Goal: Transaction & Acquisition: Purchase product/service

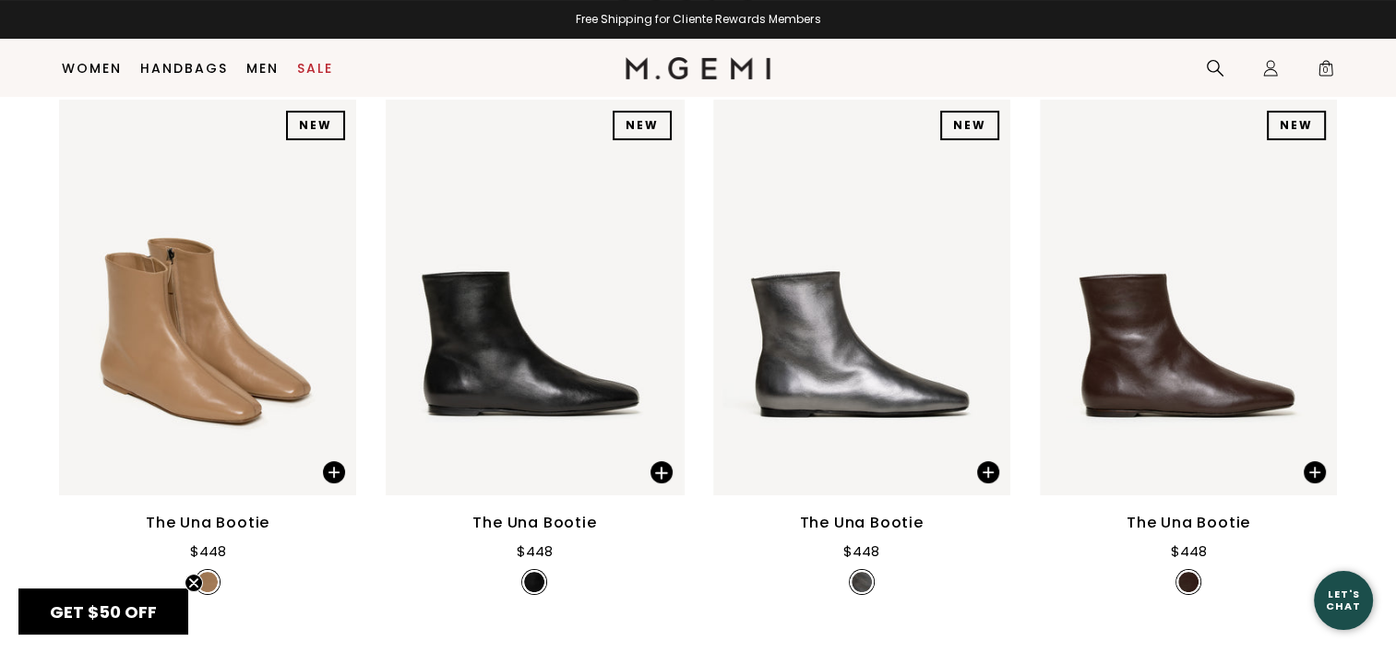
click at [246, 521] on div "The Una Bootie" at bounding box center [208, 523] width 124 height 22
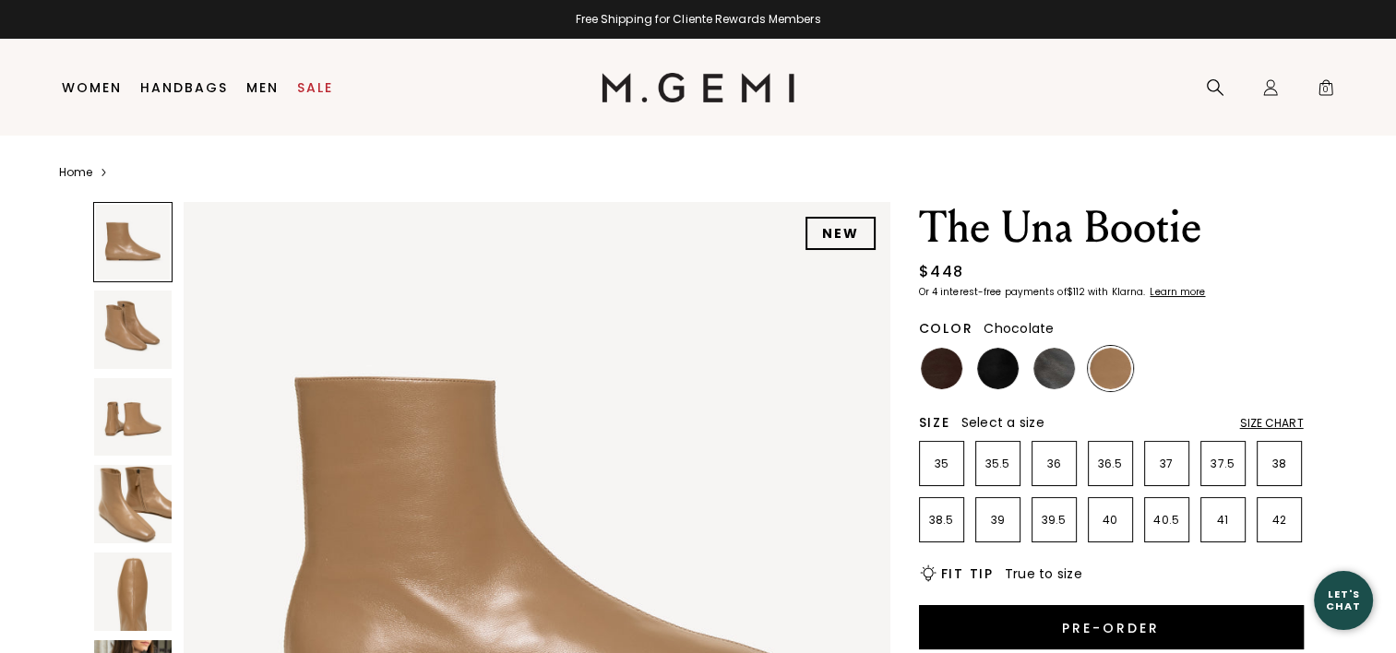
click at [930, 360] on img at bounding box center [942, 369] width 42 height 42
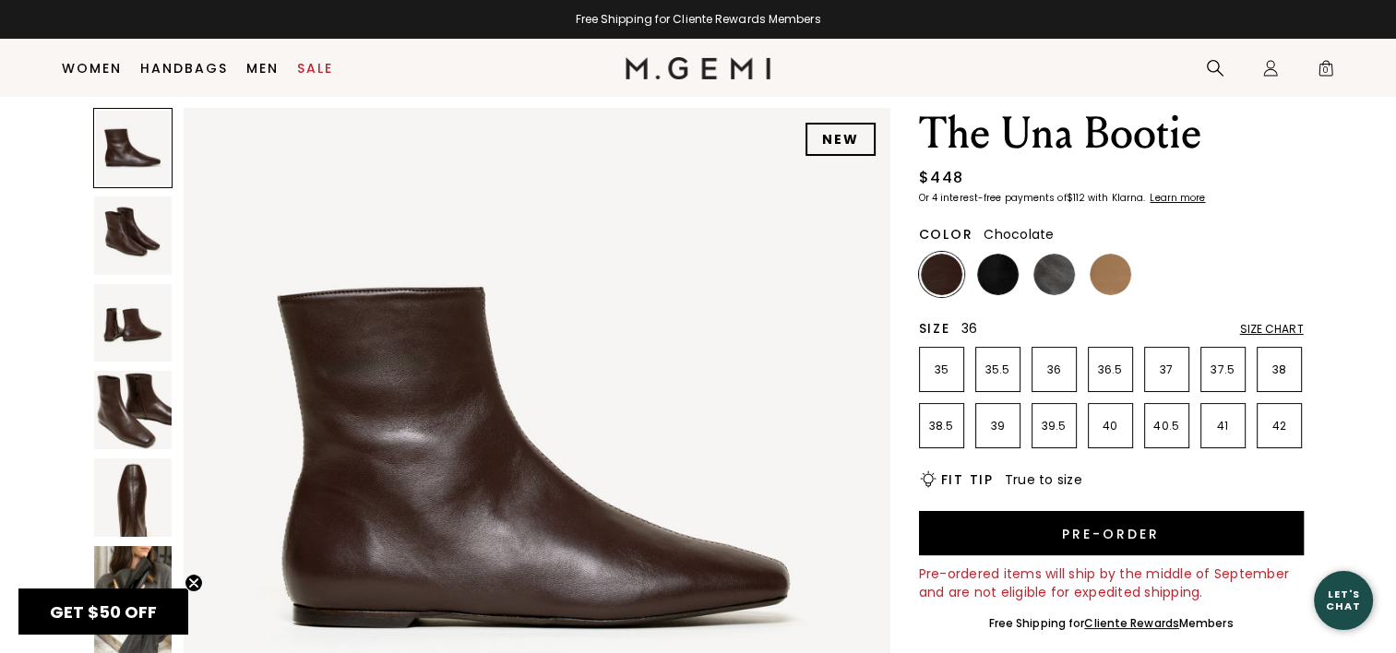
scroll to position [53, 0]
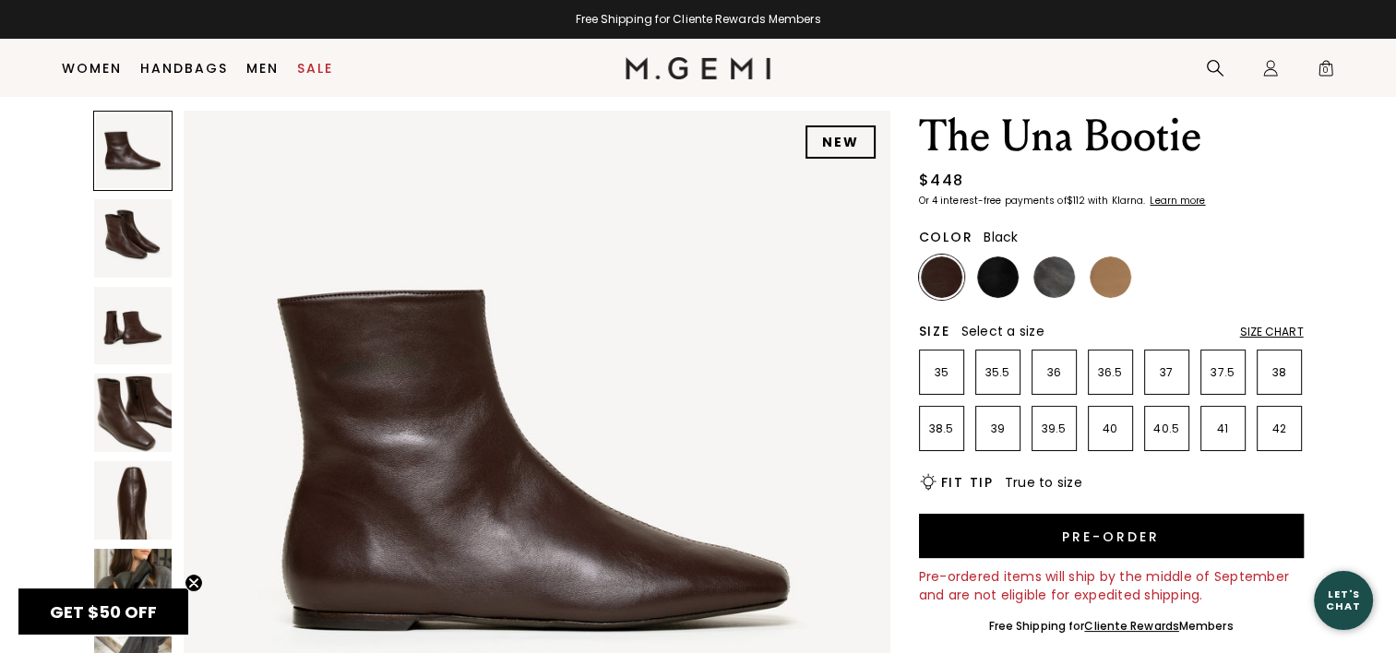
click at [1000, 277] on img at bounding box center [998, 277] width 42 height 42
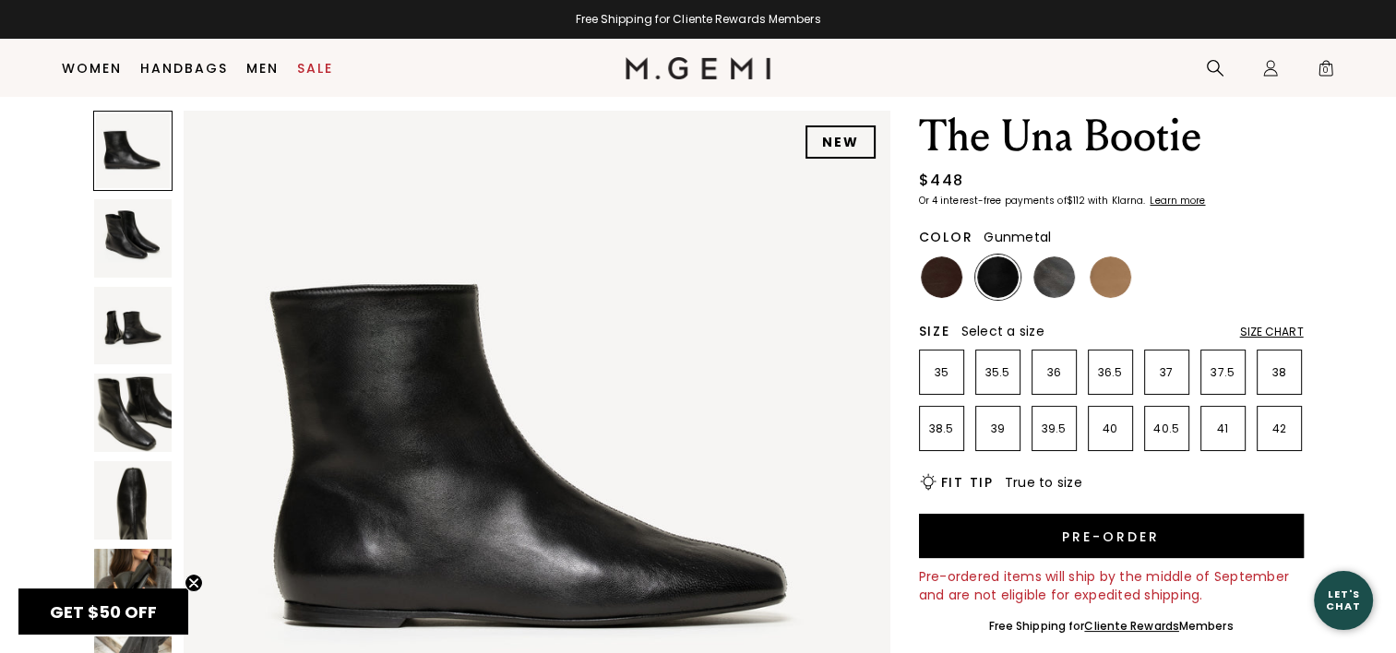
click at [1048, 273] on img at bounding box center [1054, 277] width 42 height 42
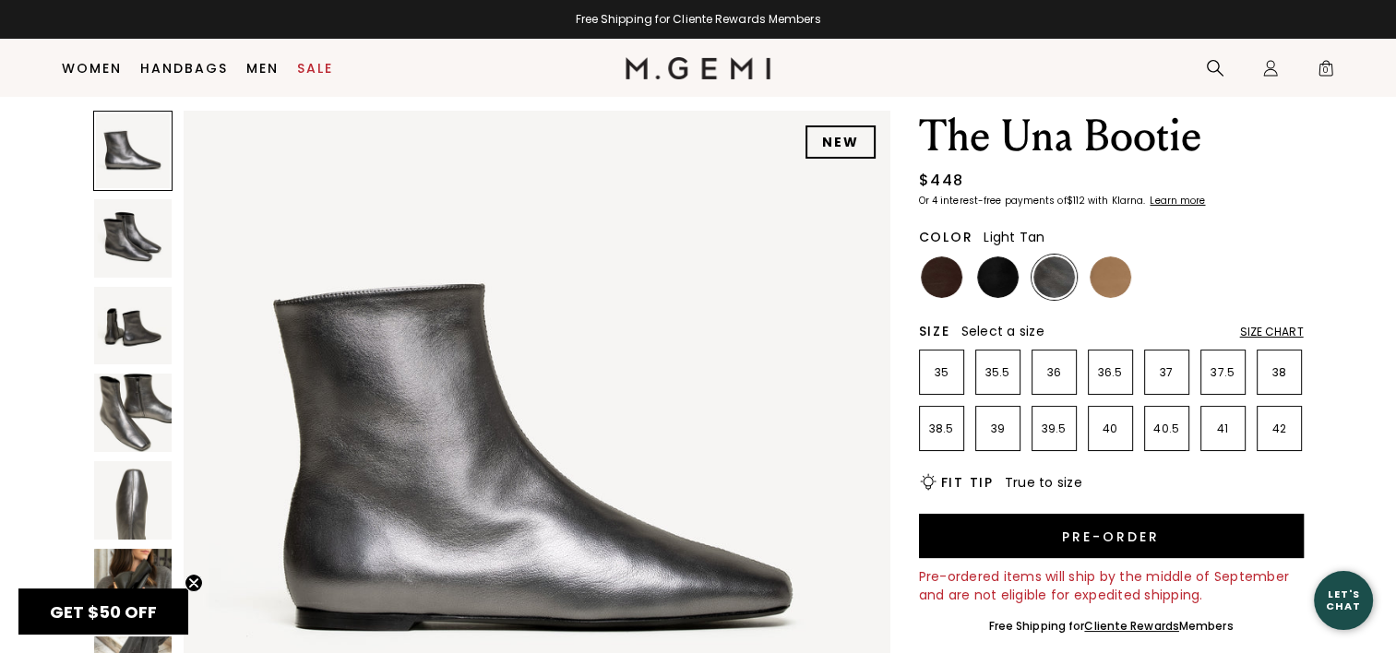
click at [1092, 277] on img at bounding box center [1111, 277] width 42 height 42
